Goal: Check status

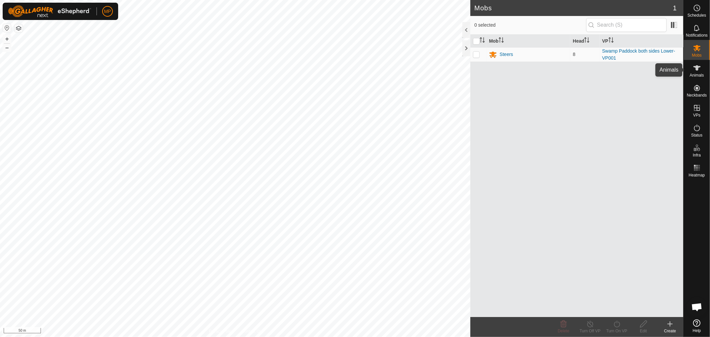
scroll to position [1312, 0]
click at [224, 65] on es-animals-svg-icon at bounding box center [697, 68] width 12 height 11
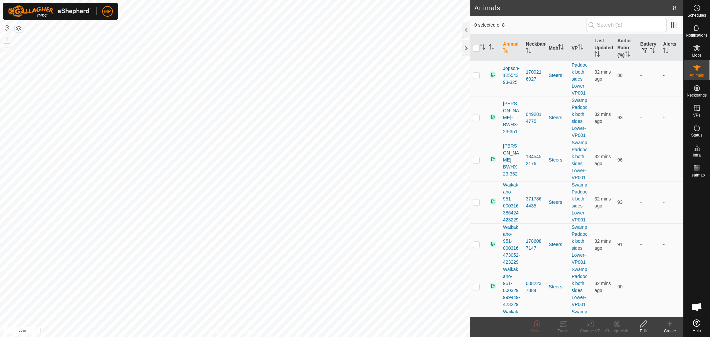
scroll to position [1319, 0]
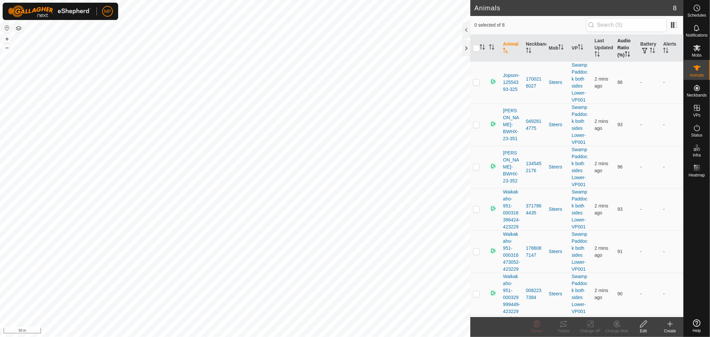
click at [618, 44] on th "Audio Ratio (%)" at bounding box center [626, 48] width 23 height 27
drag, startPoint x: 478, startPoint y: 81, endPoint x: 486, endPoint y: 103, distance: 23.6
click at [478, 81] on p-checkbox at bounding box center [476, 82] width 7 height 5
click at [563, 323] on icon at bounding box center [563, 324] width 8 height 8
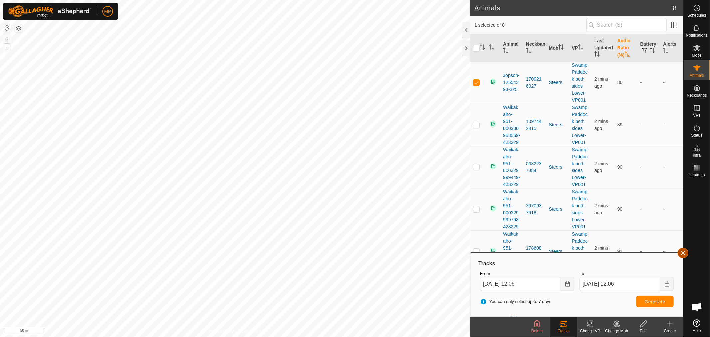
click at [681, 253] on button "button" at bounding box center [682, 253] width 11 height 11
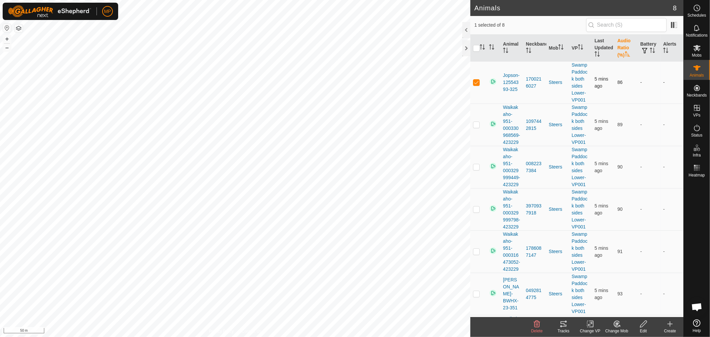
click at [475, 83] on p-checkbox at bounding box center [476, 82] width 7 height 5
checkbox input "false"
